Goal: Information Seeking & Learning: Understand process/instructions

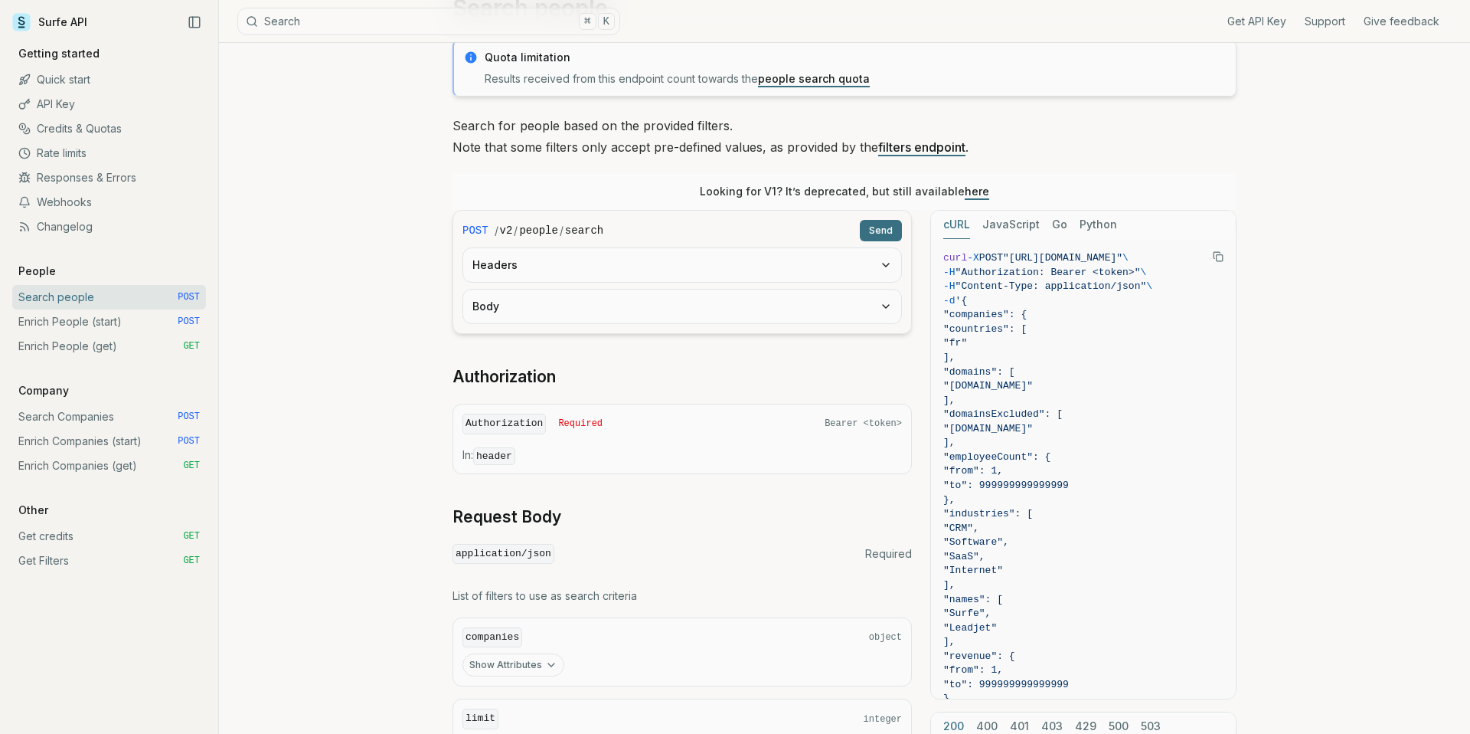
scroll to position [87, 0]
click at [629, 309] on button "Body" at bounding box center [682, 305] width 438 height 34
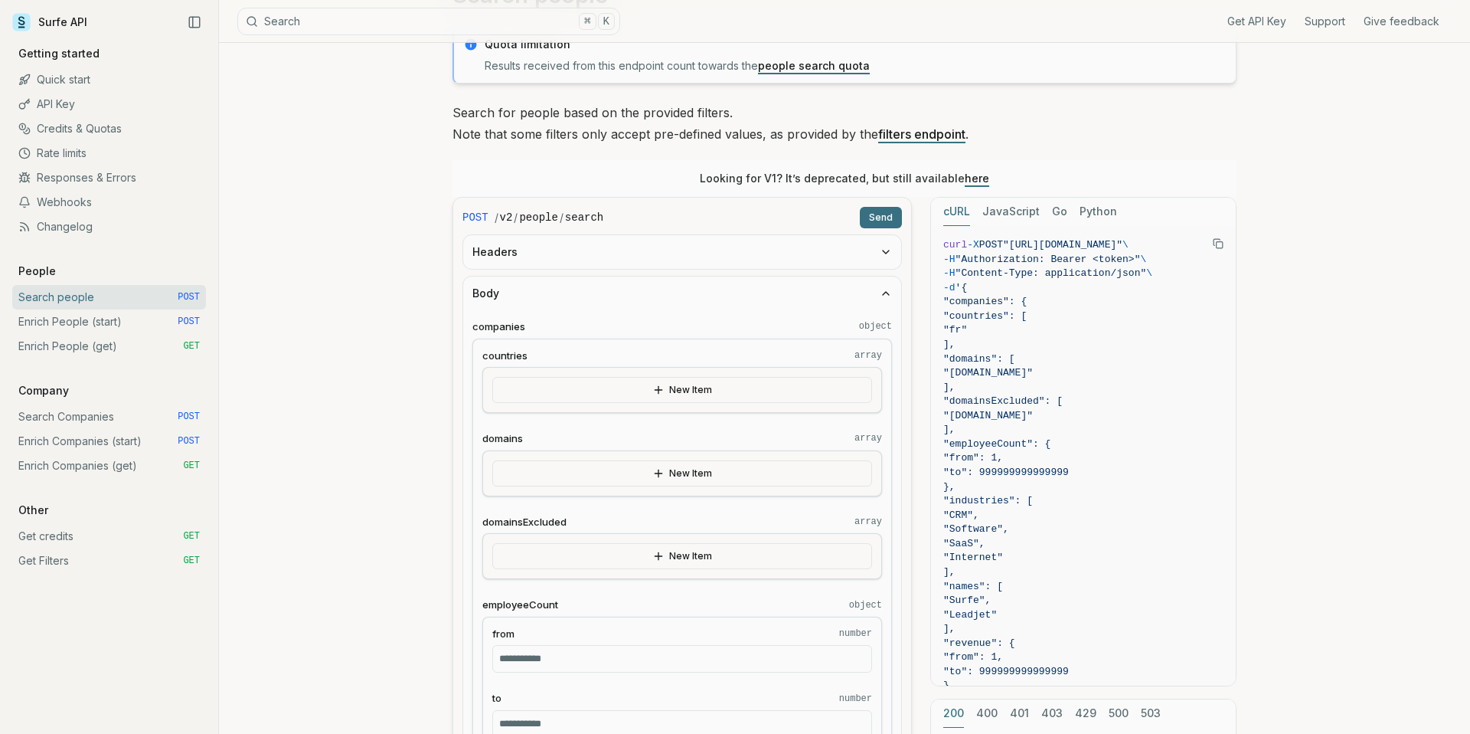
scroll to position [0, 0]
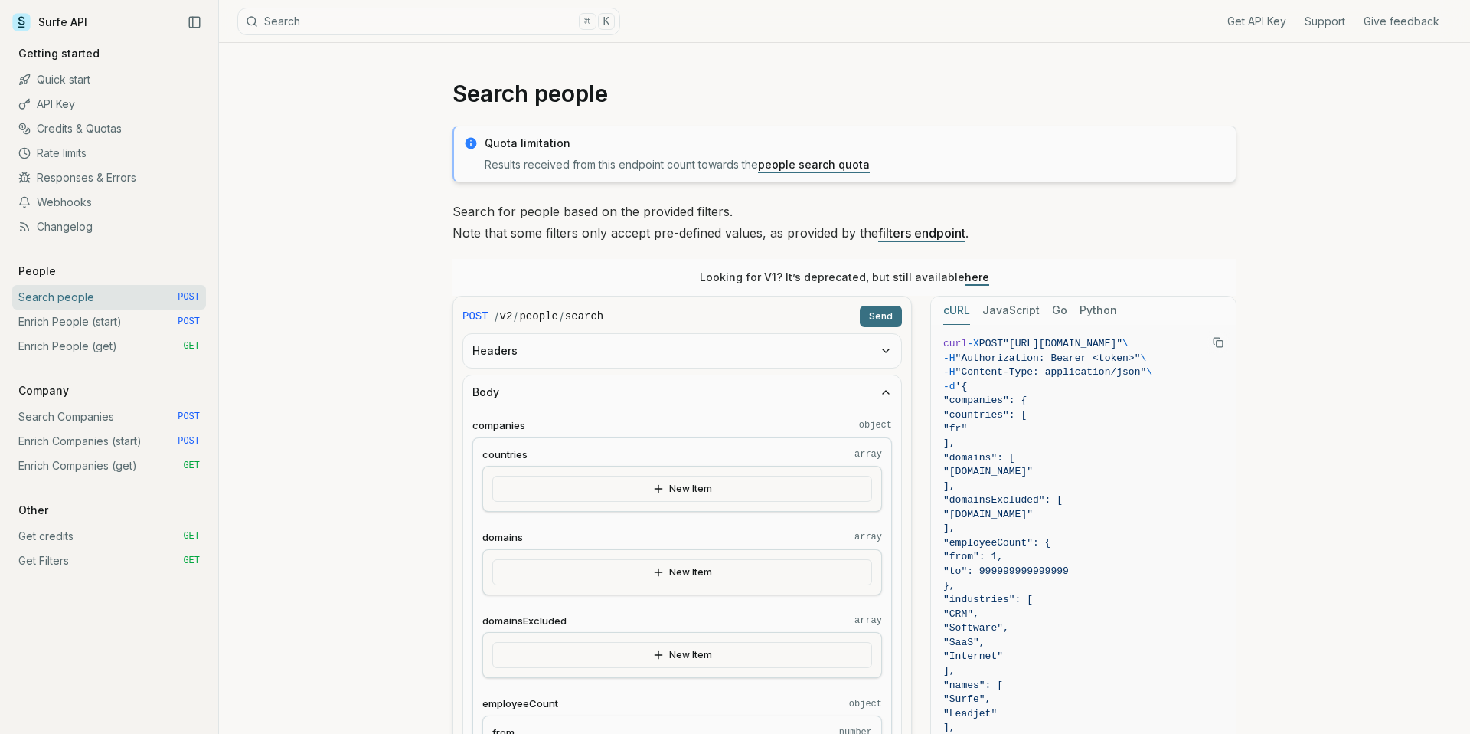
click at [89, 327] on link "Enrich People (start) POST" at bounding box center [109, 321] width 194 height 25
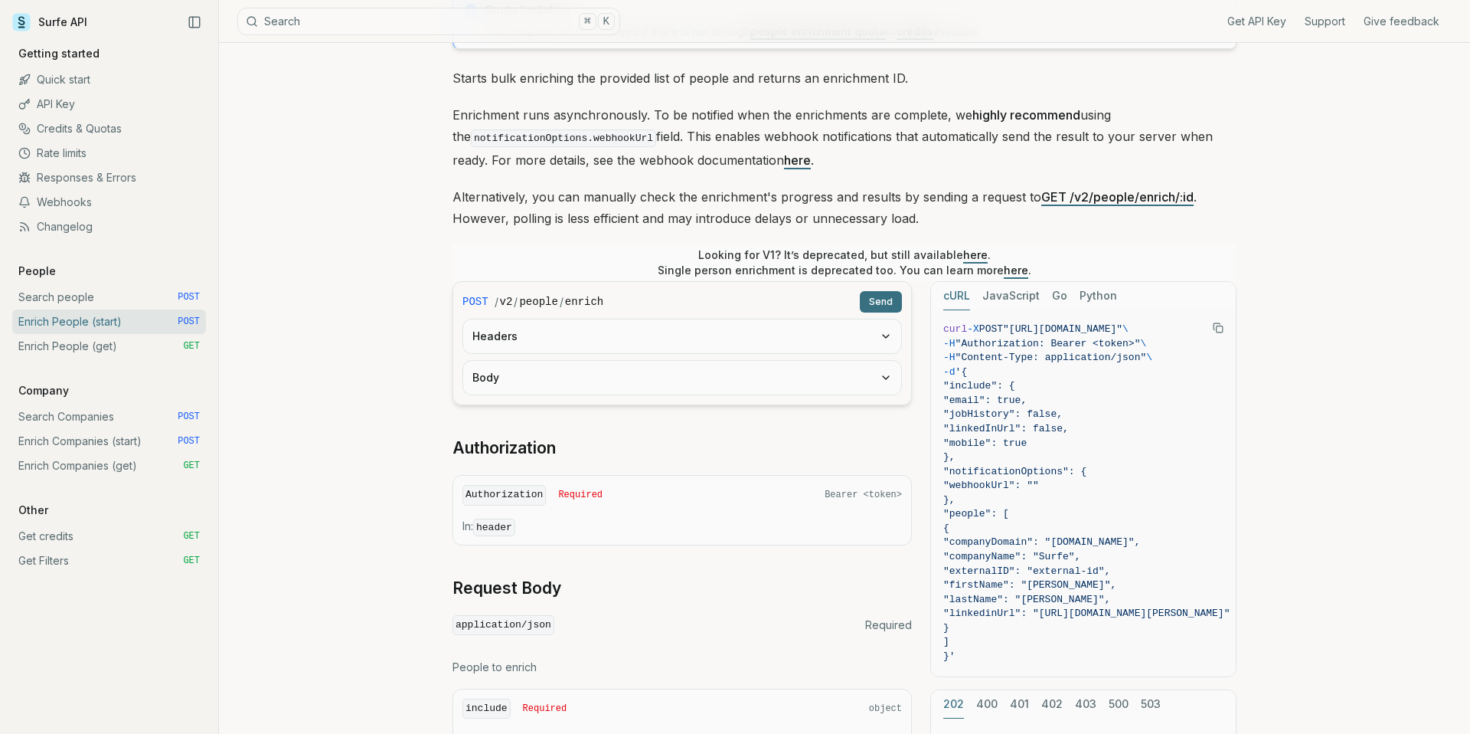
scroll to position [185, 0]
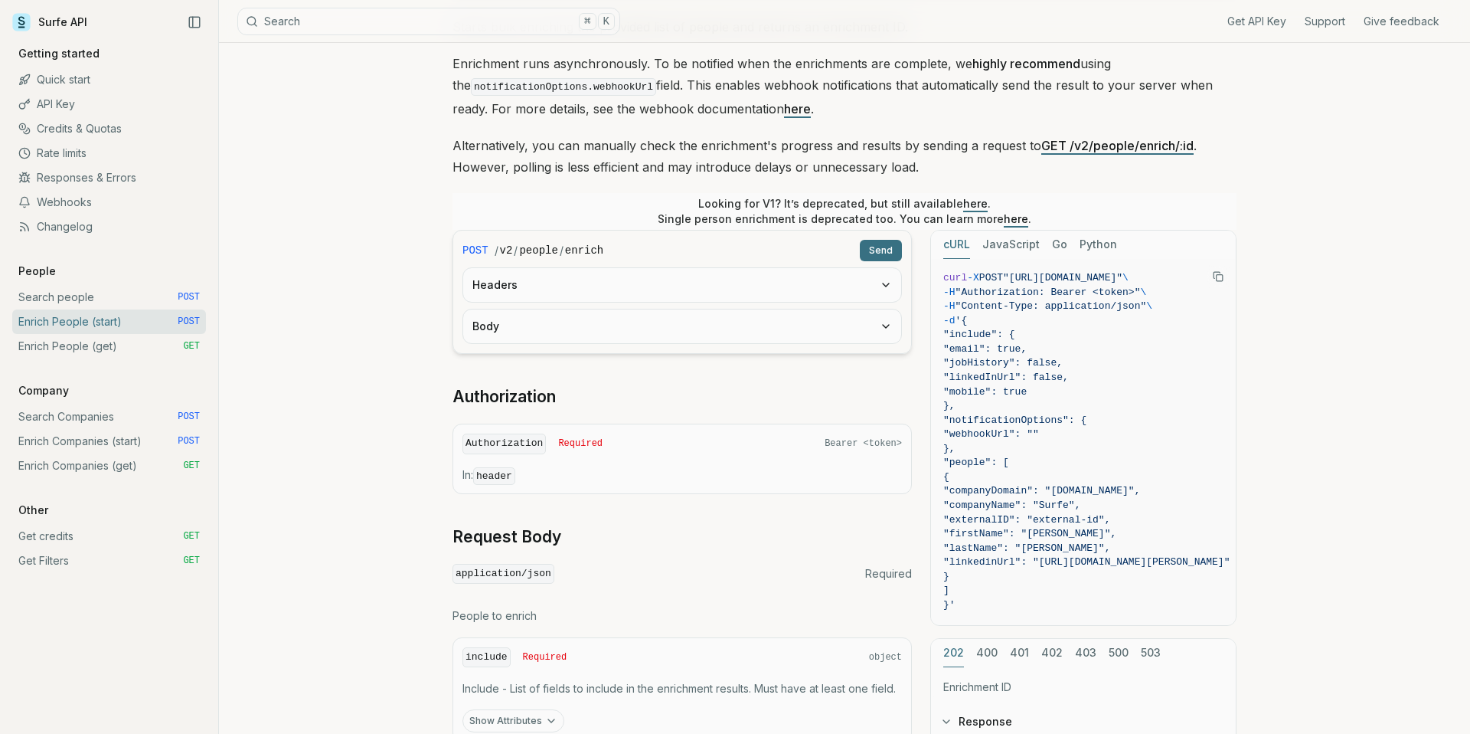
click at [682, 324] on button "Body" at bounding box center [682, 326] width 438 height 34
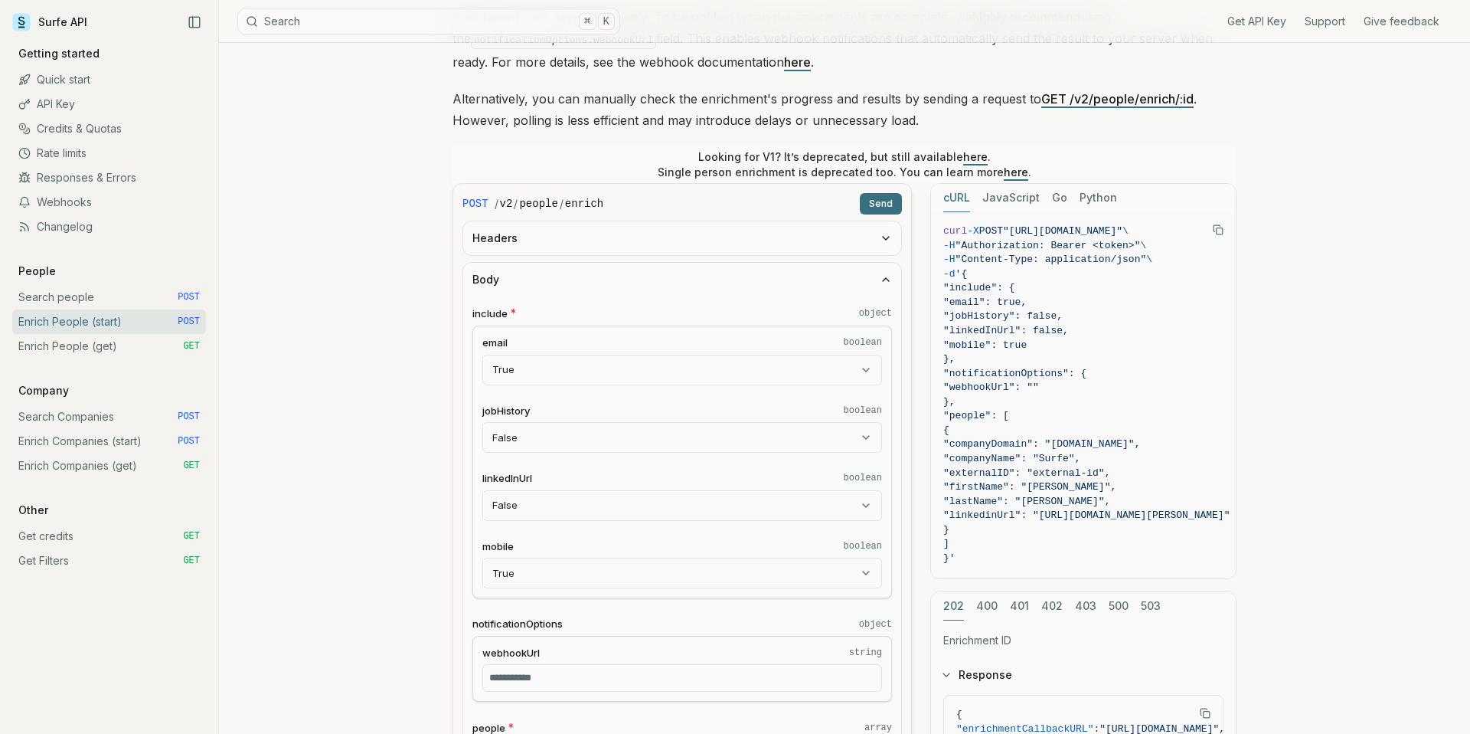
scroll to position [230, 0]
click at [750, 374] on body "Surfe API Get API Key Support Give feedback Getting started Quick start API Key…" at bounding box center [735, 649] width 1470 height 1759
select select "*****"
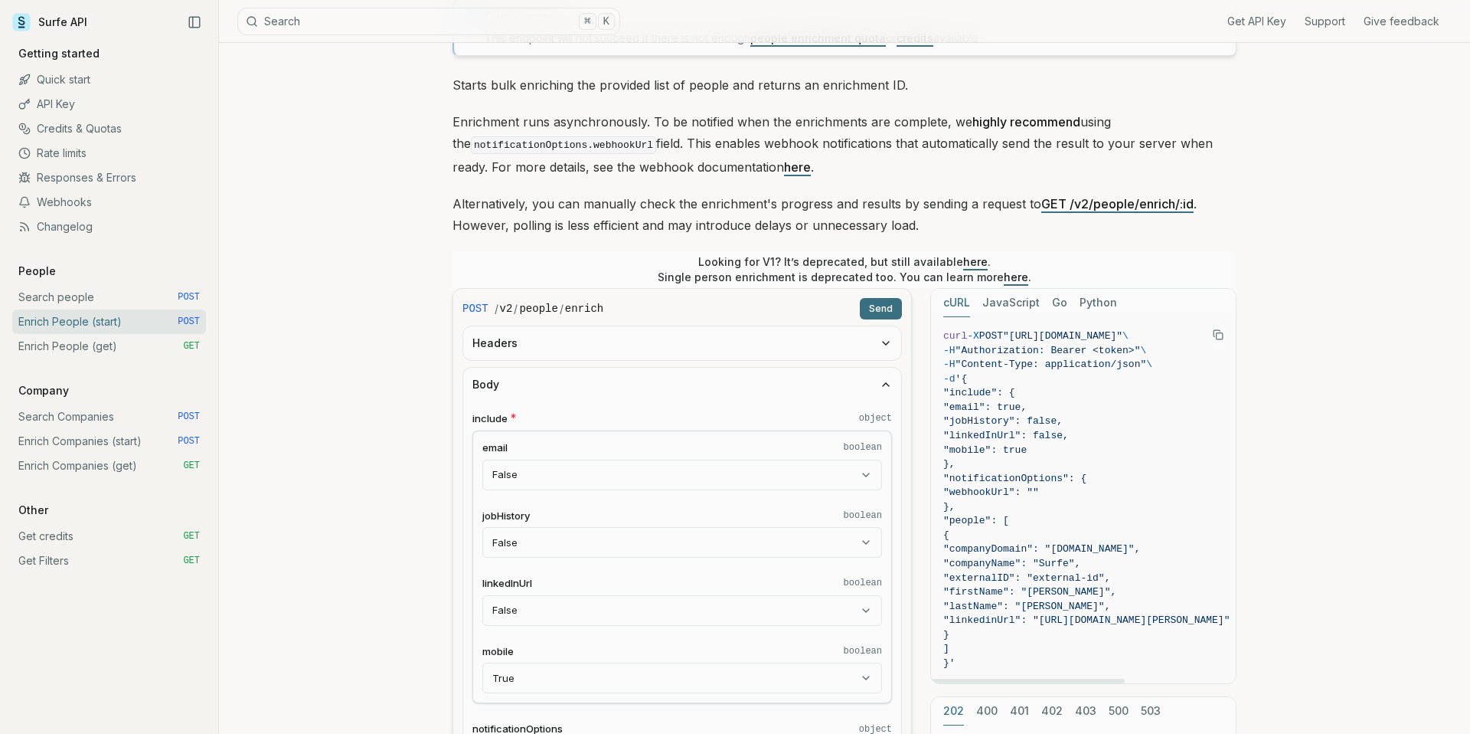
scroll to position [127, 0]
click at [815, 495] on div "email boolean False **** ***** **** jobHistory boolean False **** ***** **** li…" at bounding box center [682, 566] width 420 height 273
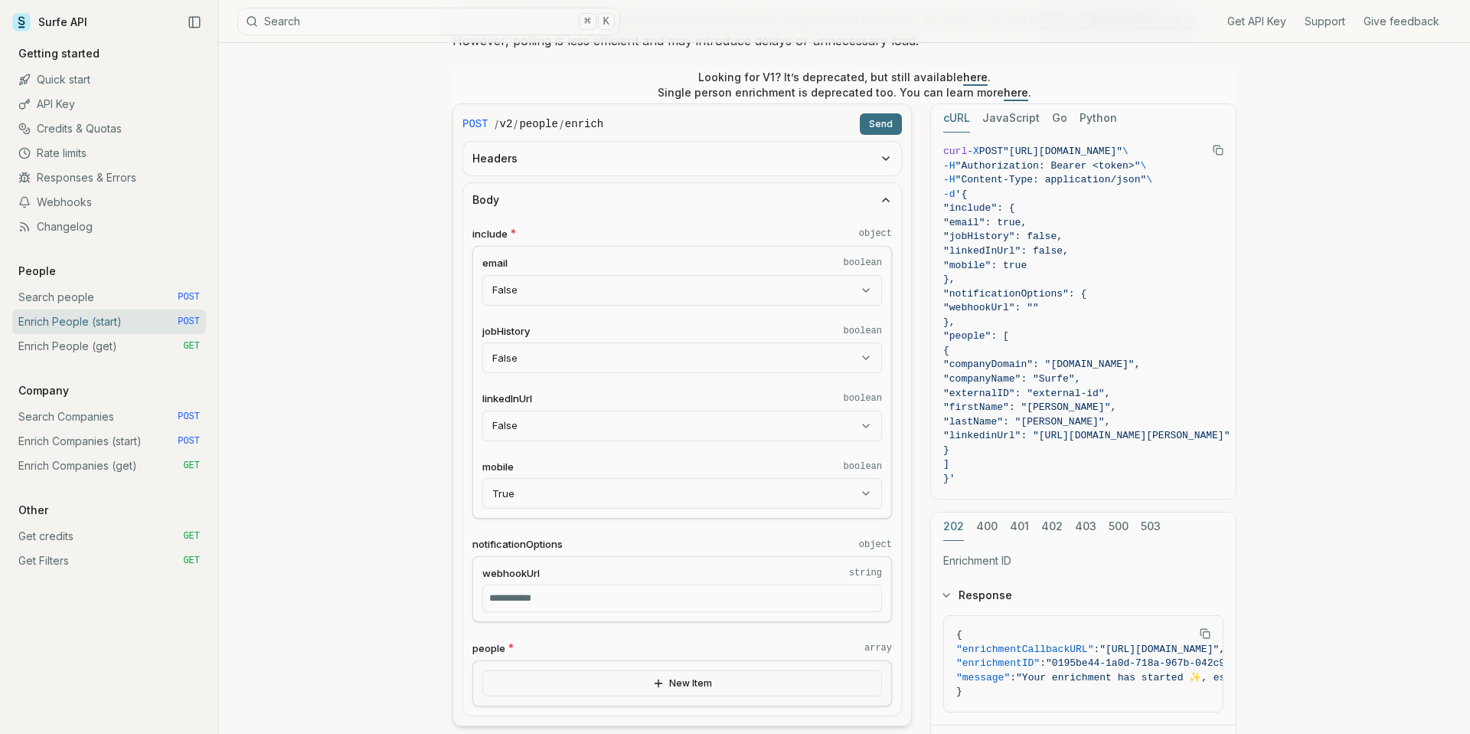
scroll to position [307, 0]
click at [119, 346] on link "Enrich People (get) GET" at bounding box center [109, 346] width 194 height 25
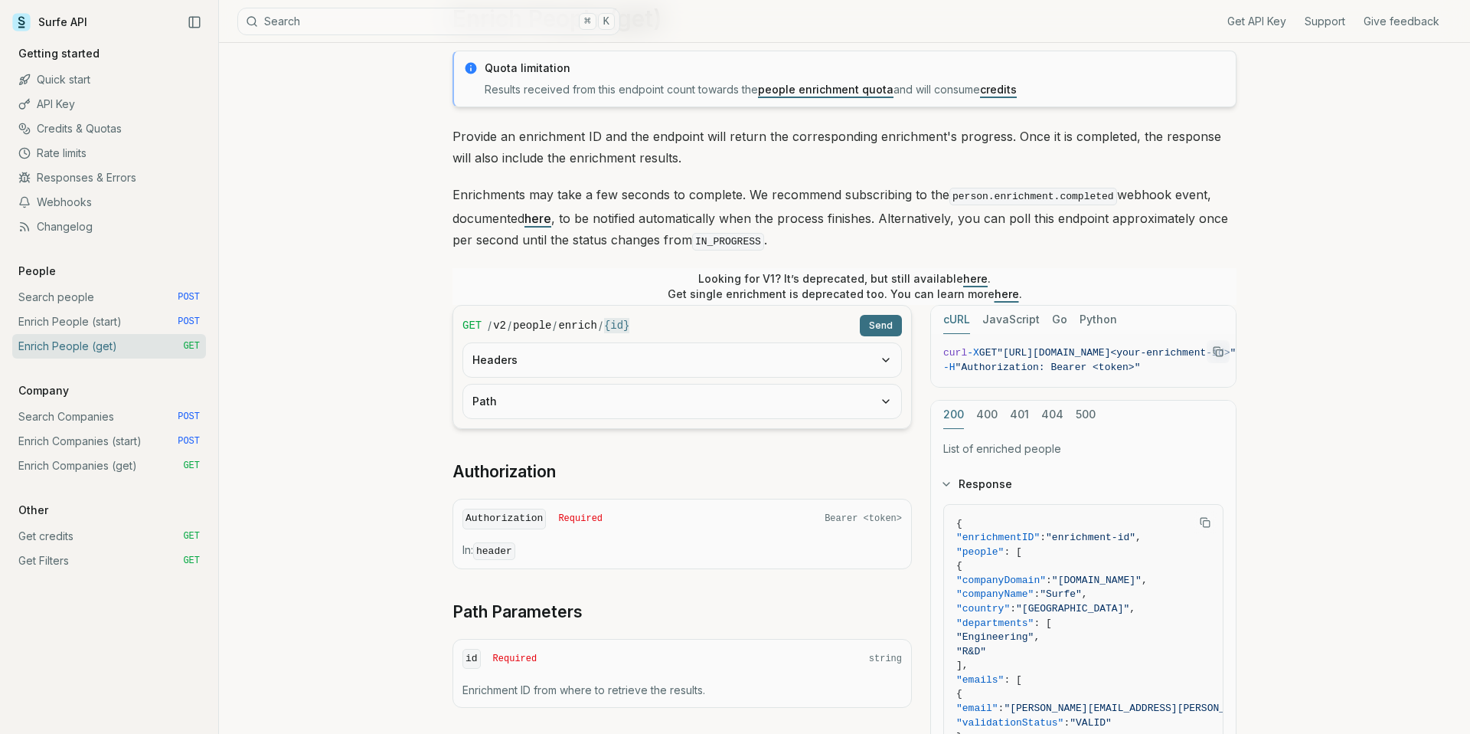
scroll to position [77, 0]
click at [535, 398] on button "Path" at bounding box center [682, 400] width 438 height 34
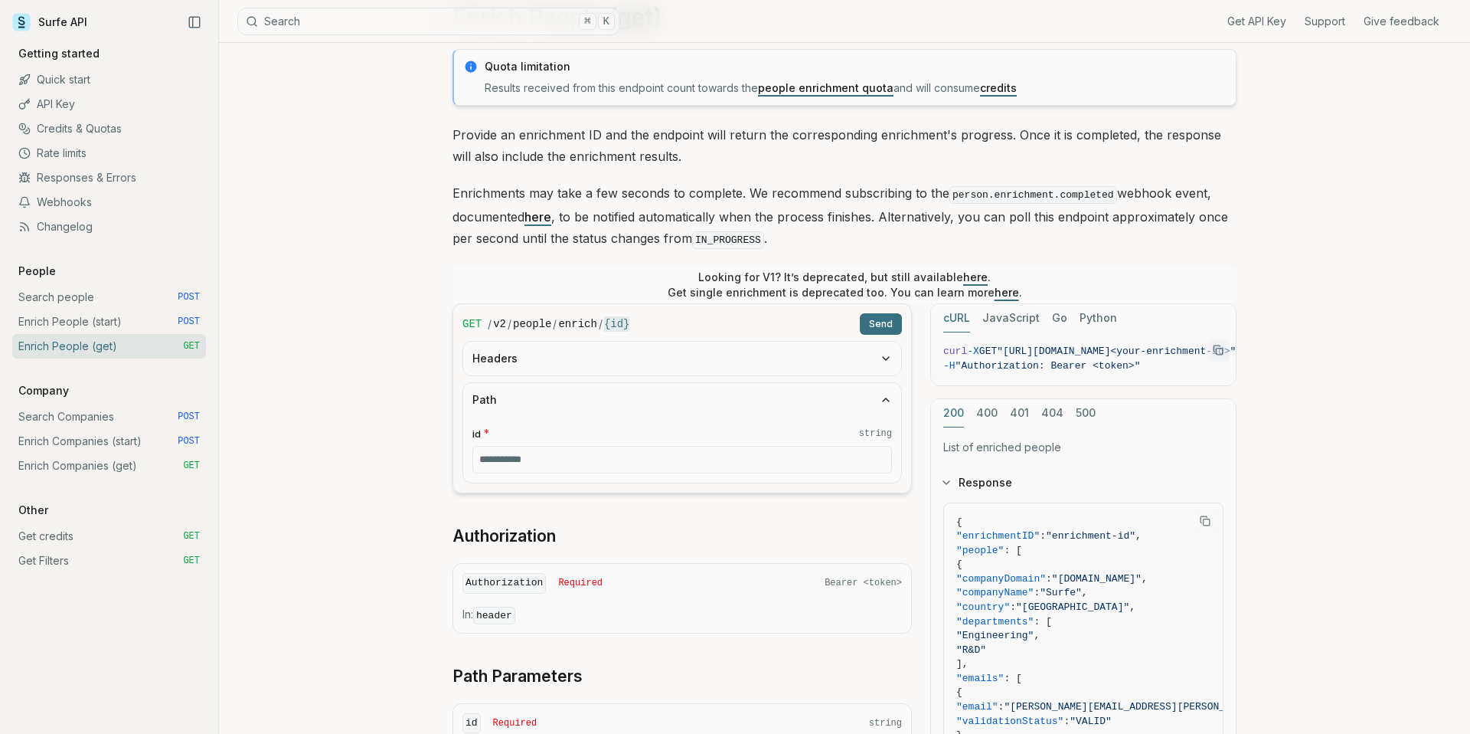
click at [535, 398] on button "Path" at bounding box center [682, 400] width 438 height 34
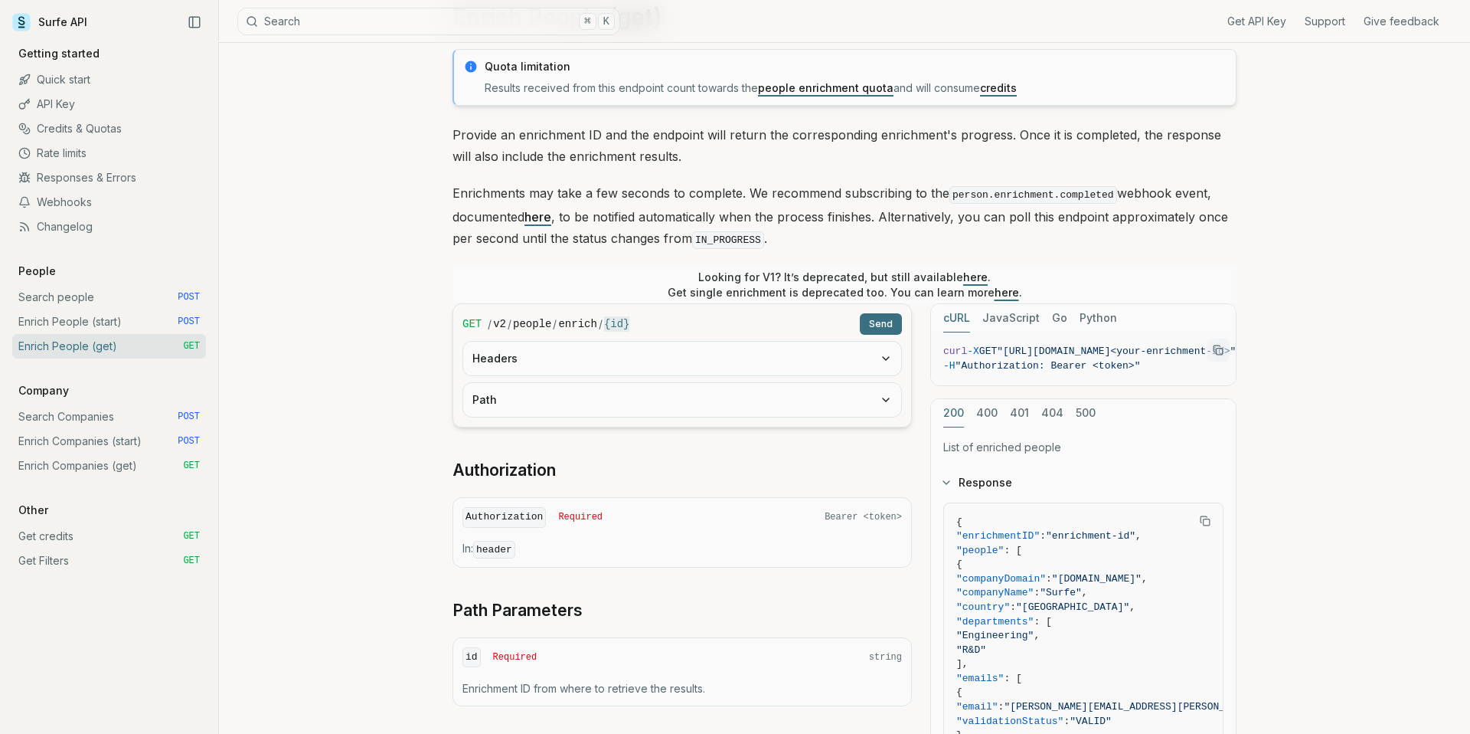
click at [562, 348] on button "Headers" at bounding box center [682, 359] width 438 height 34
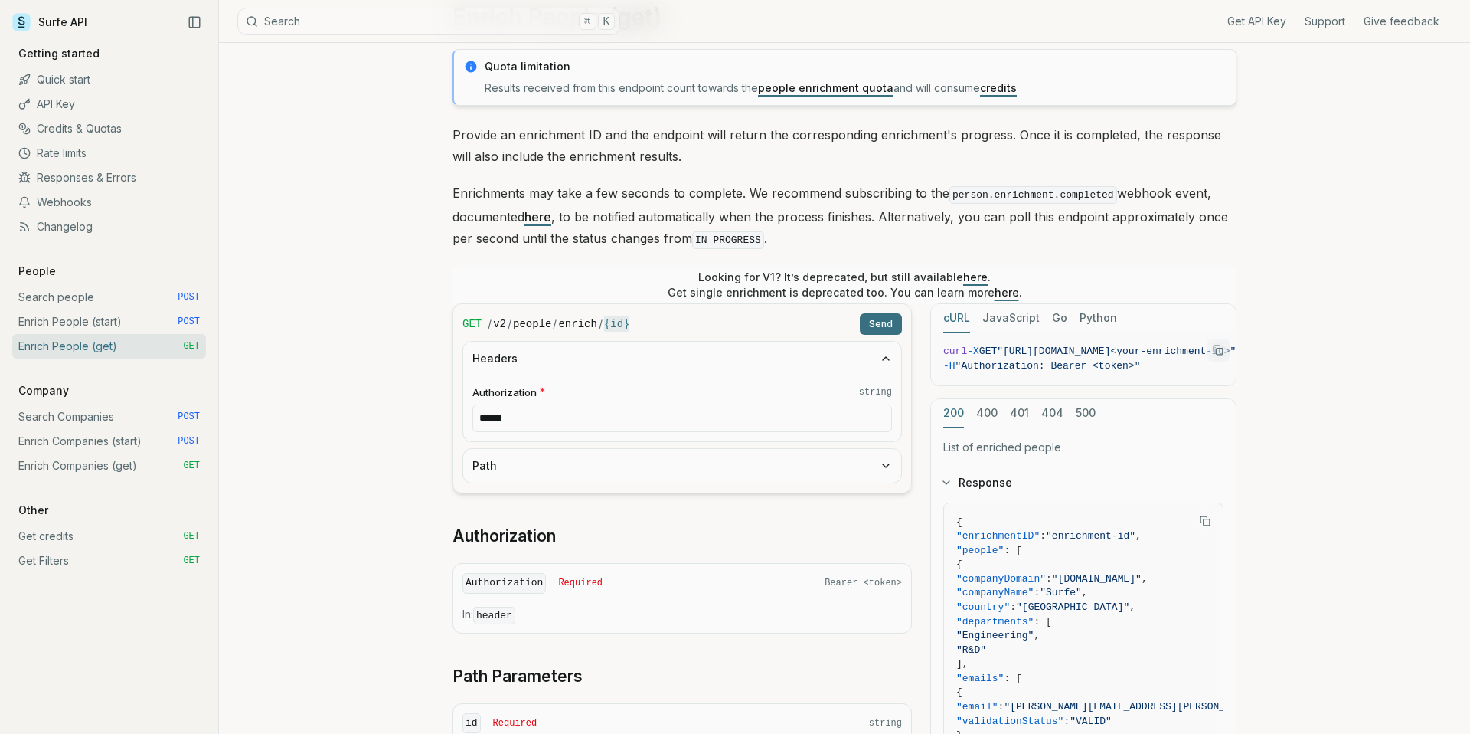
click at [562, 348] on button "Headers" at bounding box center [682, 359] width 438 height 34
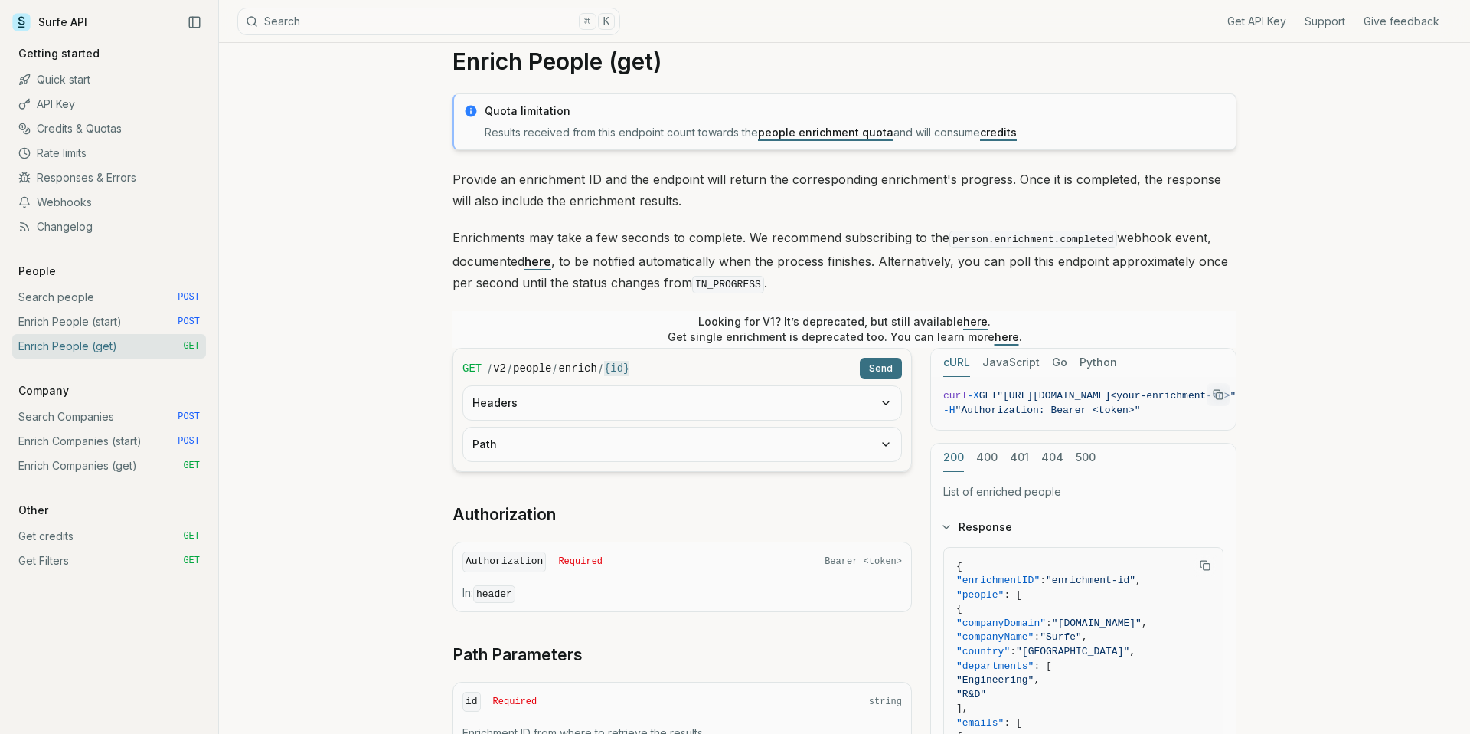
scroll to position [0, 0]
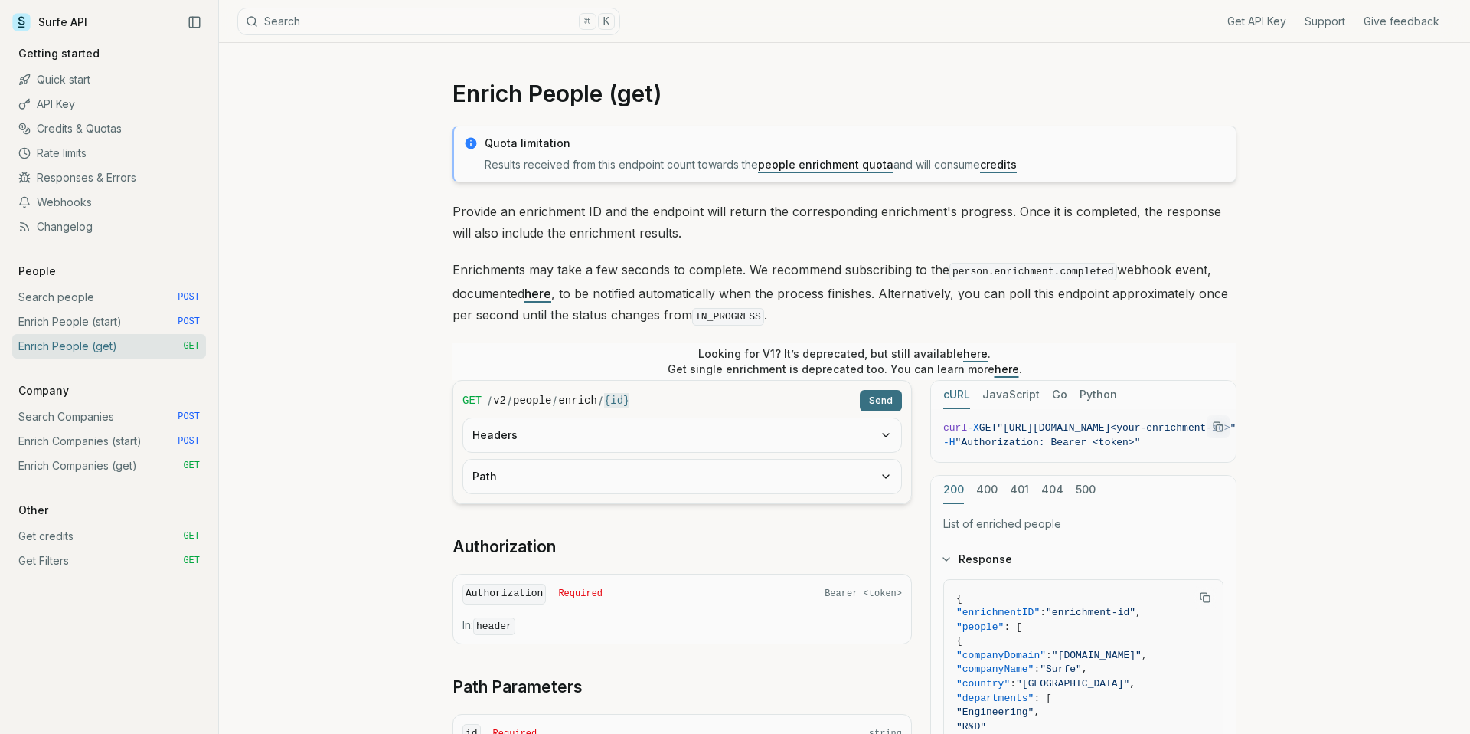
click at [136, 325] on link "Enrich People (start) POST" at bounding box center [109, 321] width 194 height 25
